Goal: Transaction & Acquisition: Purchase product/service

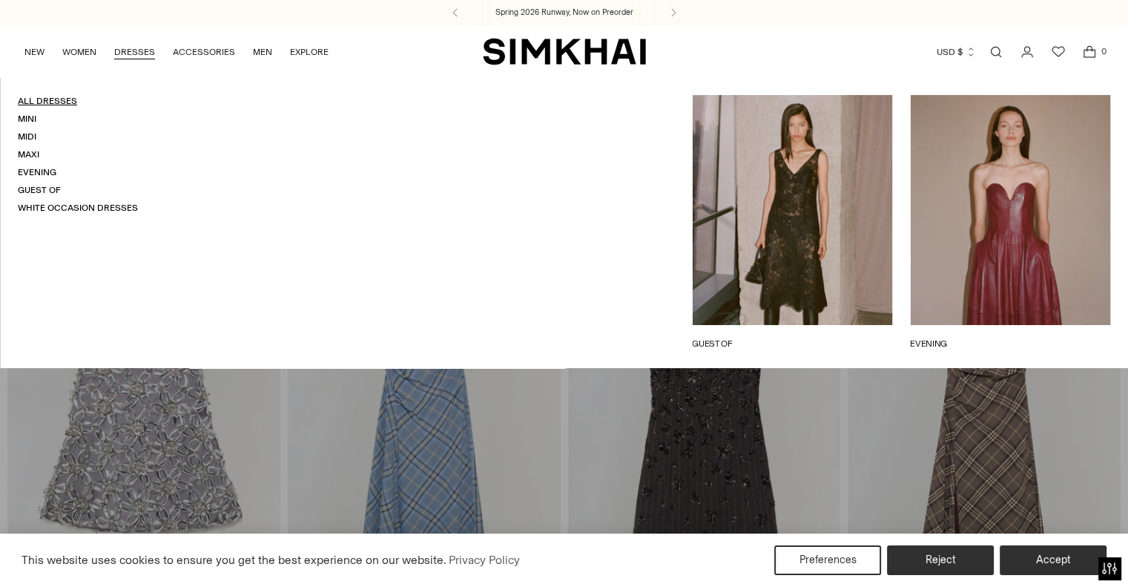
click at [60, 98] on link "All Dresses" at bounding box center [47, 101] width 59 height 10
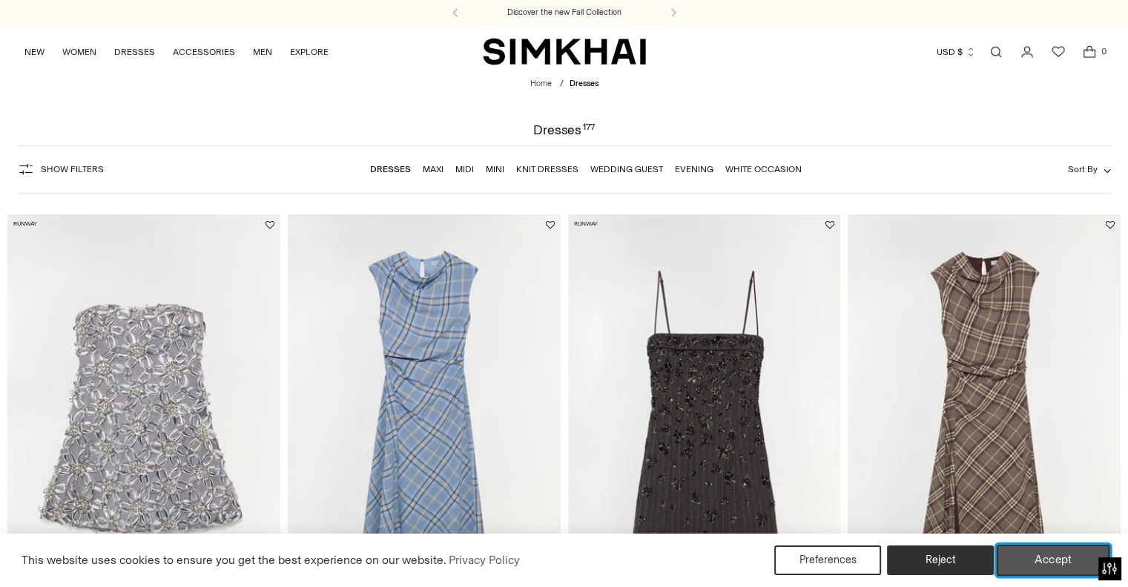
click at [1084, 569] on button "Accept" at bounding box center [1053, 559] width 113 height 31
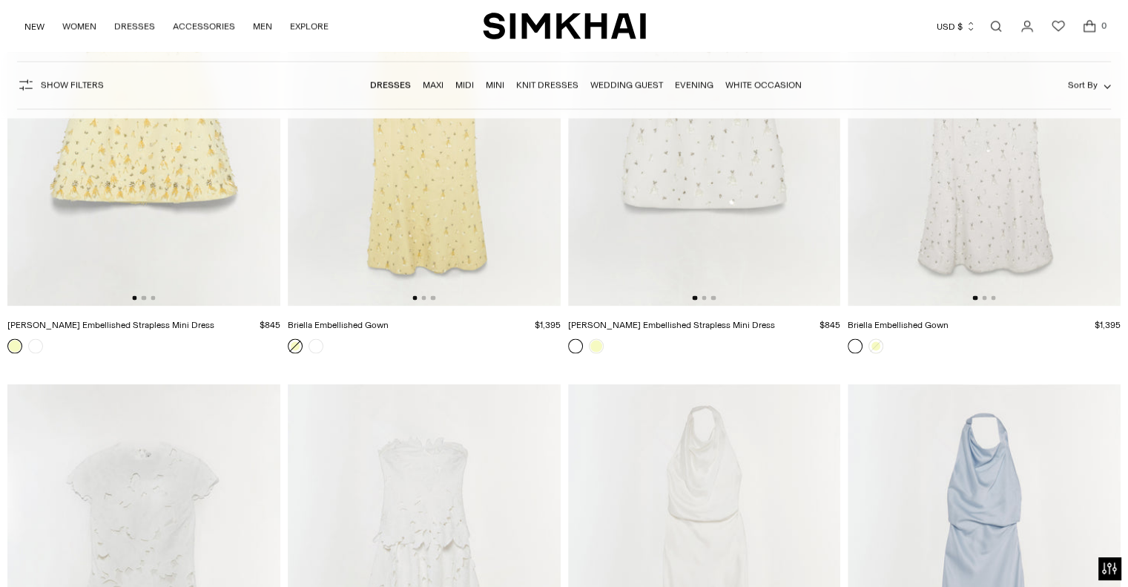
scroll to position [8752, 0]
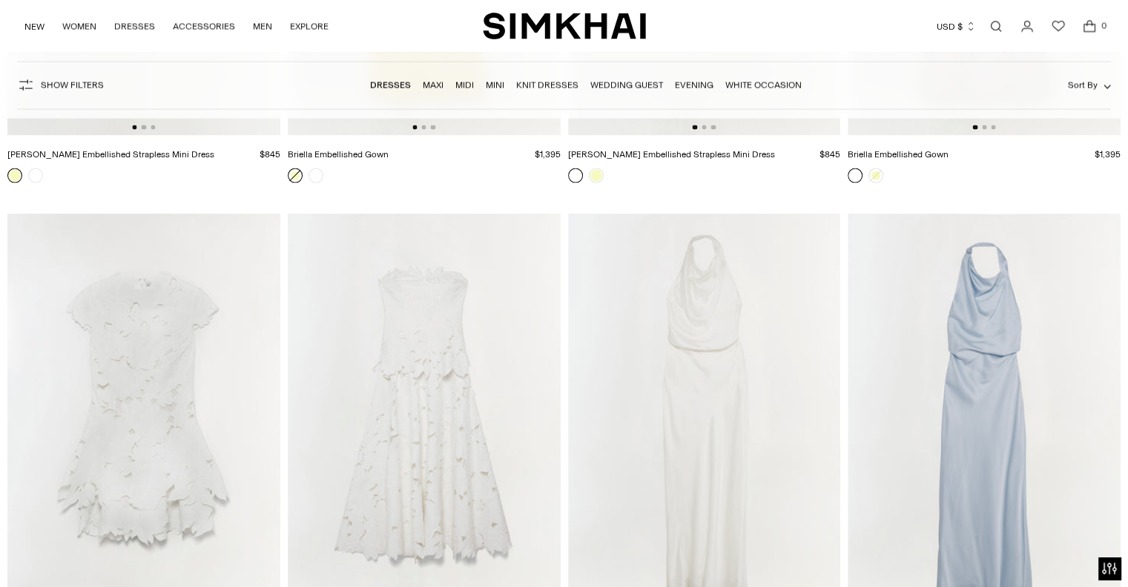
click at [671, 464] on img at bounding box center [704, 418] width 273 height 409
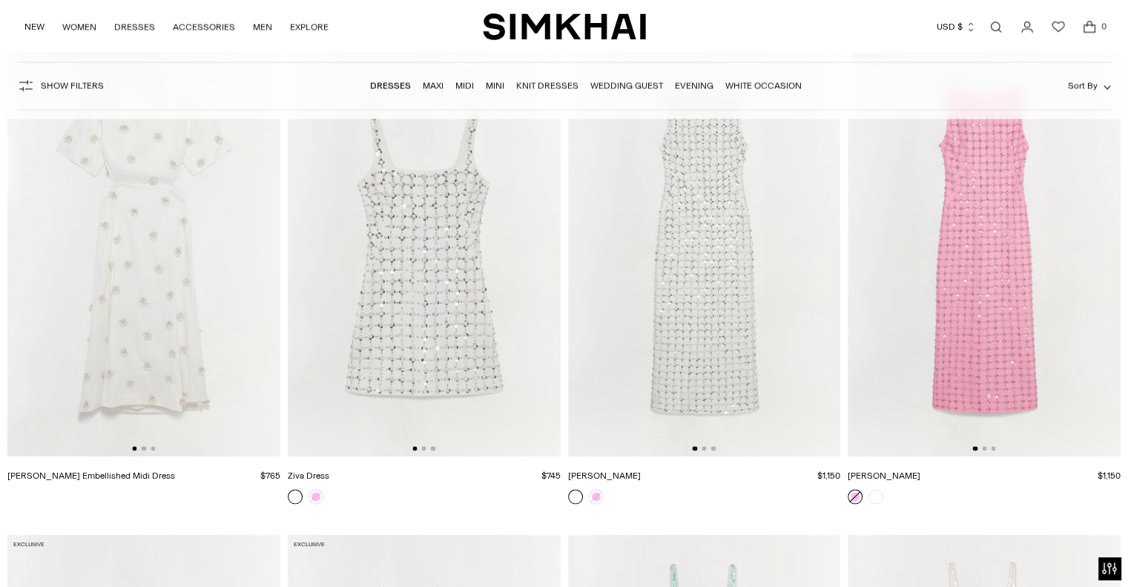
scroll to position [13796, 0]
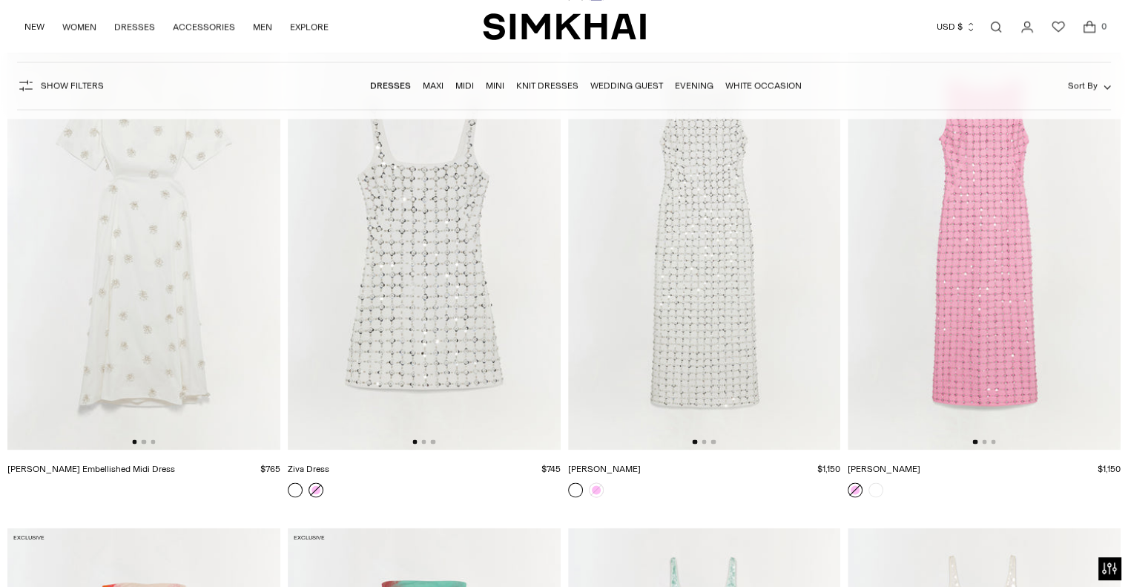
click at [317, 489] on link at bounding box center [316, 489] width 15 height 15
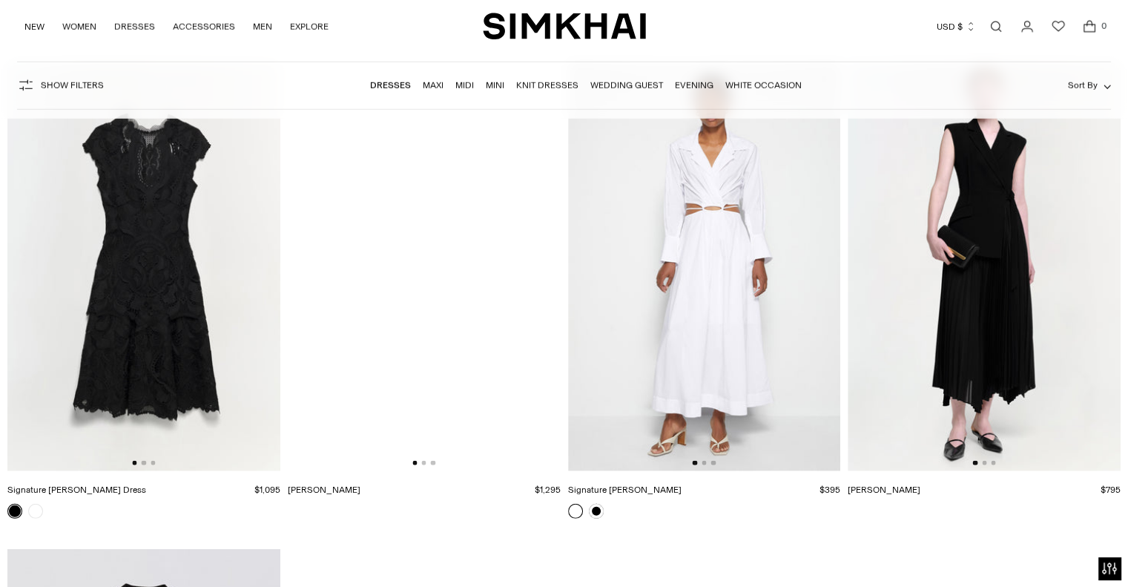
scroll to position [21584, 0]
